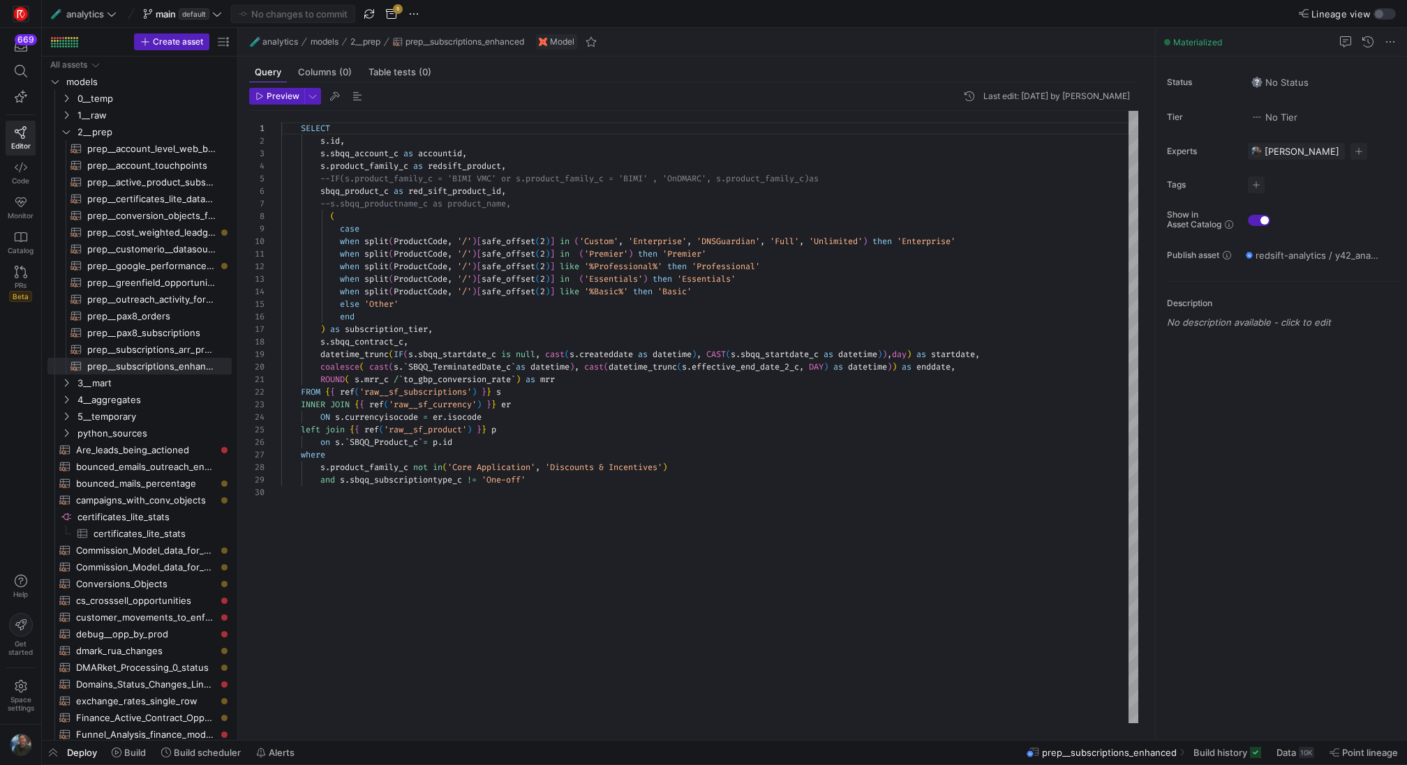
scroll to position [126, 0]
